Goal: Information Seeking & Learning: Learn about a topic

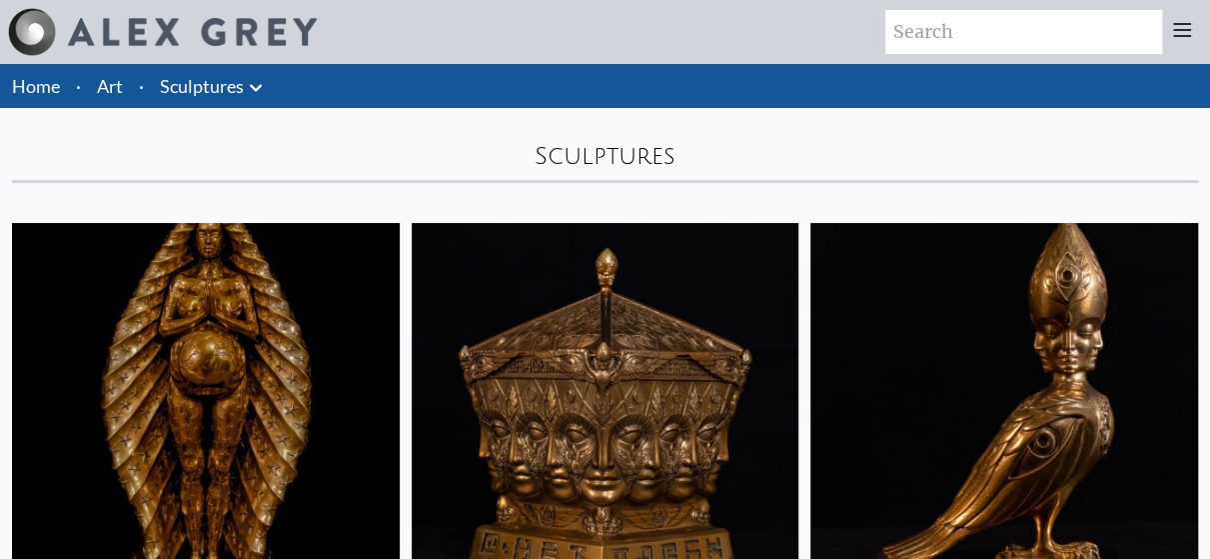
click at [235, 86] on link "Sculptures" at bounding box center [202, 86] width 84 height 28
click at [258, 353] on img at bounding box center [206, 417] width 388 height 388
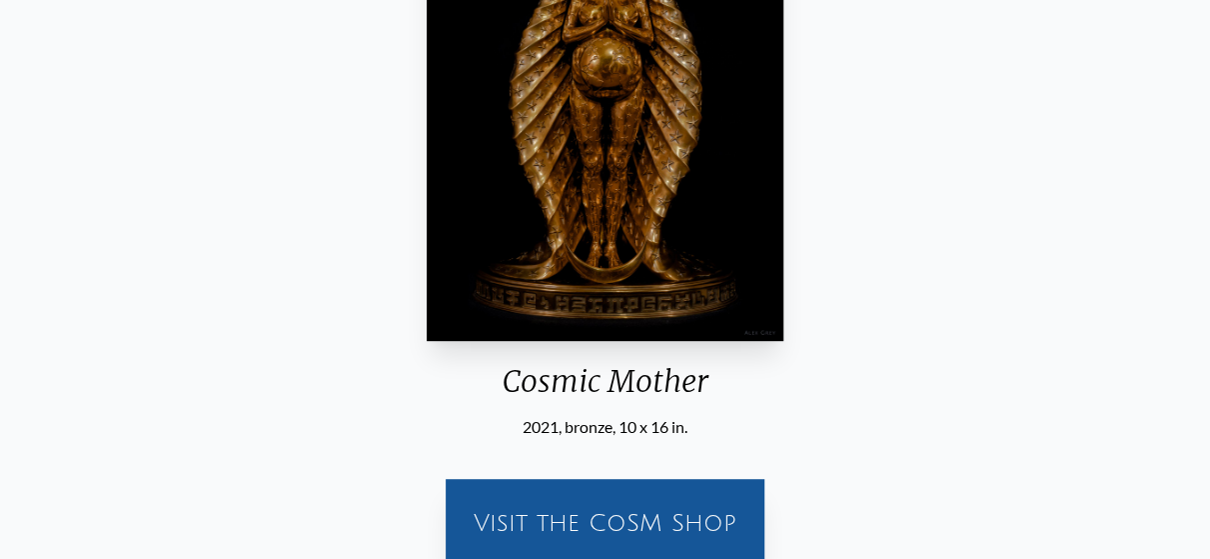
scroll to position [168, 0]
